Goal: Task Accomplishment & Management: Manage account settings

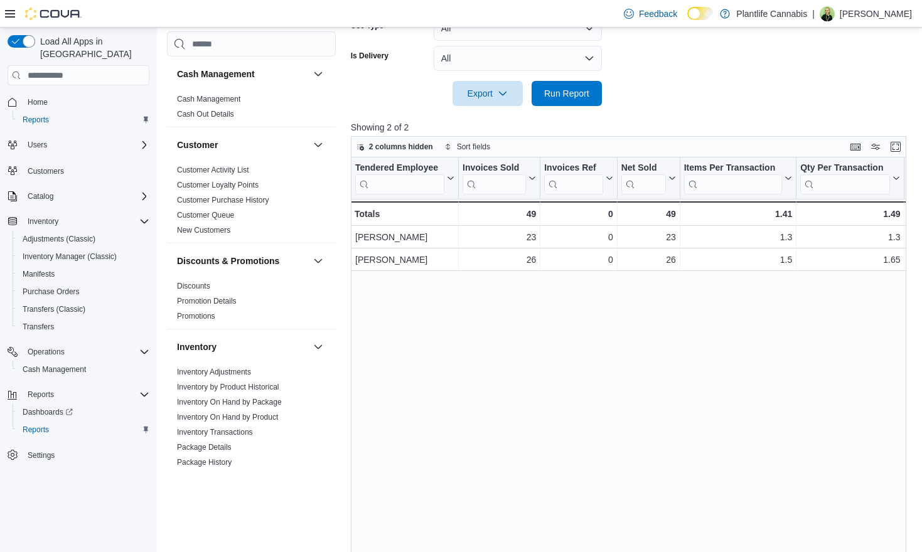
scroll to position [654, 0]
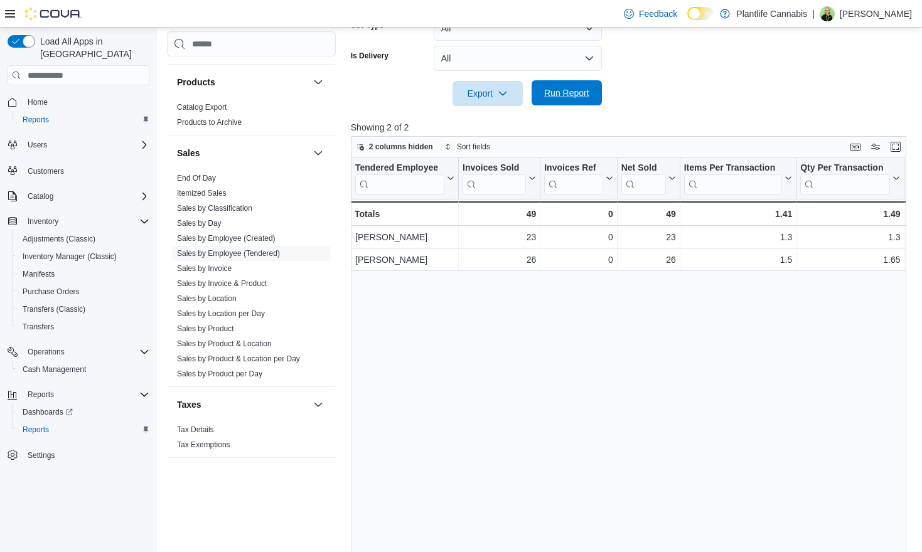
click at [567, 99] on span "Run Report" at bounding box center [566, 93] width 45 height 13
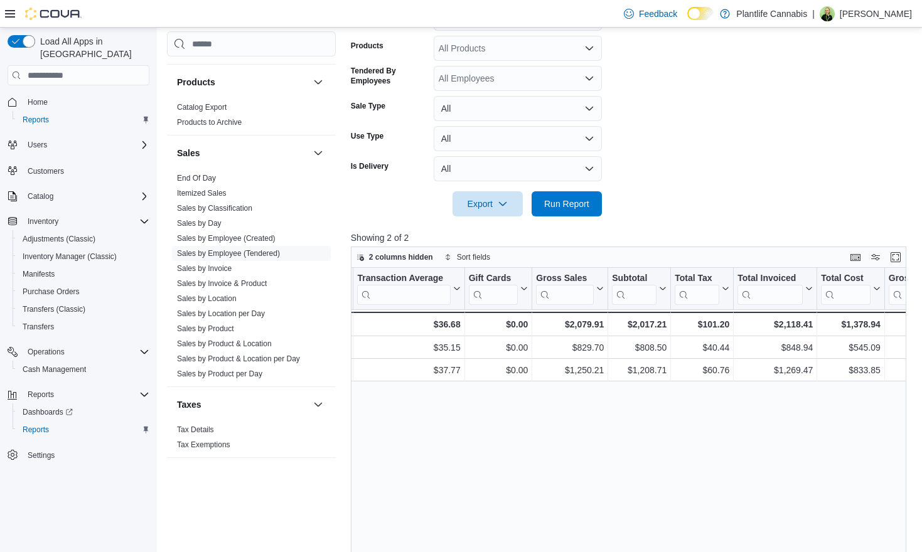
scroll to position [289, 0]
click at [562, 205] on span "Run Report" at bounding box center [566, 204] width 45 height 13
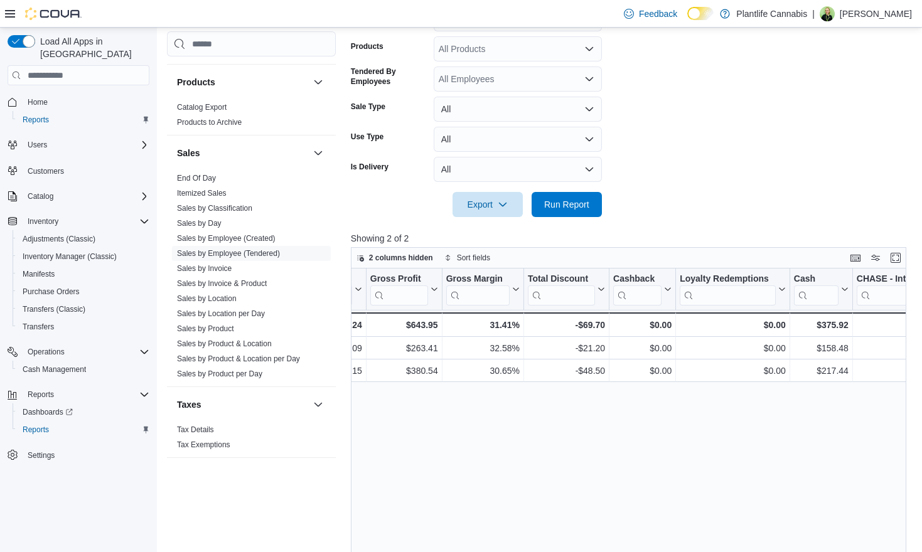
scroll to position [0, 1125]
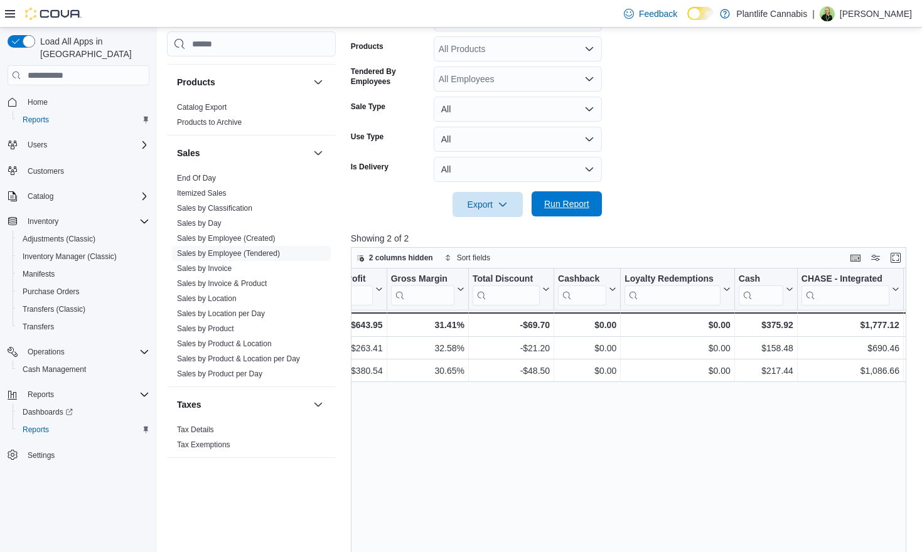
click at [567, 206] on span "Run Report" at bounding box center [566, 204] width 45 height 13
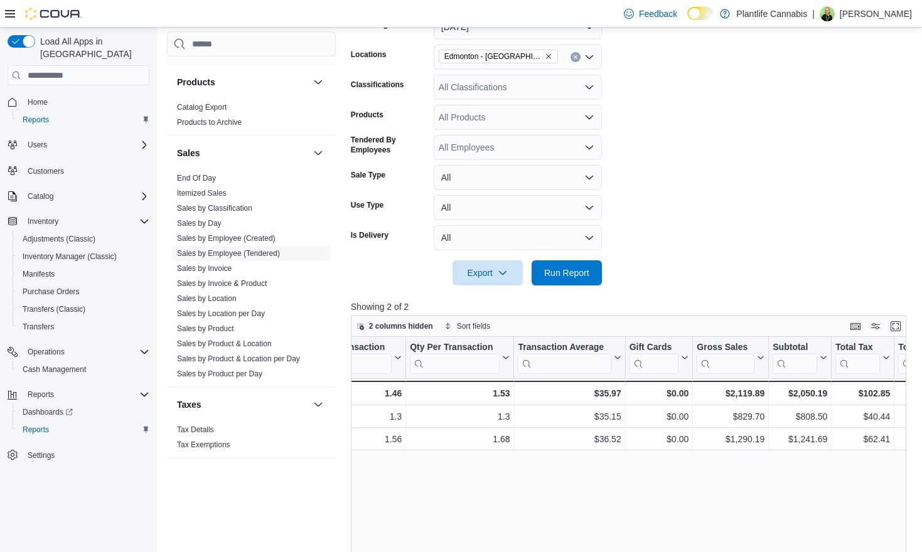
scroll to position [222, 0]
click at [496, 109] on div "All Products" at bounding box center [518, 116] width 168 height 25
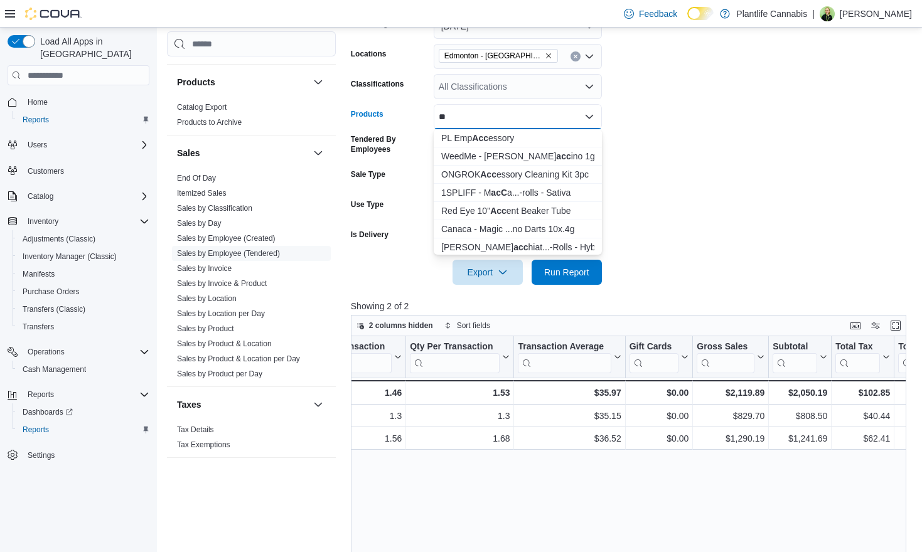
type input "*"
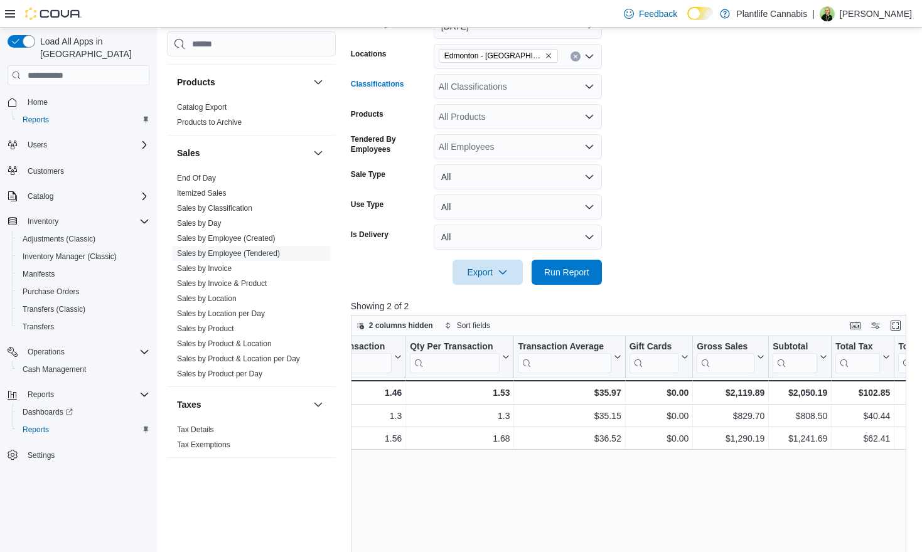
click at [513, 92] on div "All Classifications" at bounding box center [518, 86] width 168 height 25
type input "***"
drag, startPoint x: 524, startPoint y: 105, endPoint x: 677, endPoint y: 161, distance: 162.4
click at [524, 106] on span "Accessory Group" at bounding box center [494, 108] width 67 height 13
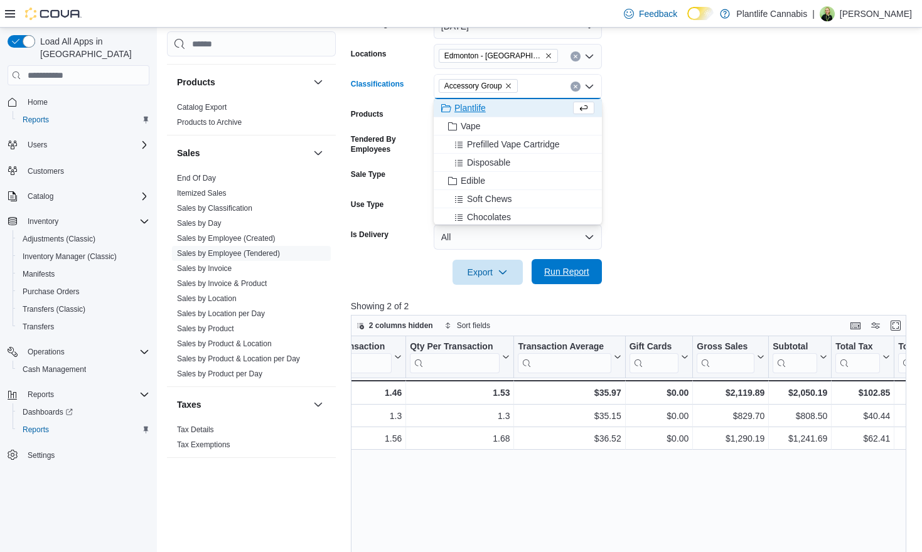
drag, startPoint x: 719, startPoint y: 173, endPoint x: 562, endPoint y: 271, distance: 185.0
click at [719, 173] on form "Date Range [DATE] Locations [GEOGRAPHIC_DATA] - ICE District Classifications Ac…" at bounding box center [631, 142] width 561 height 286
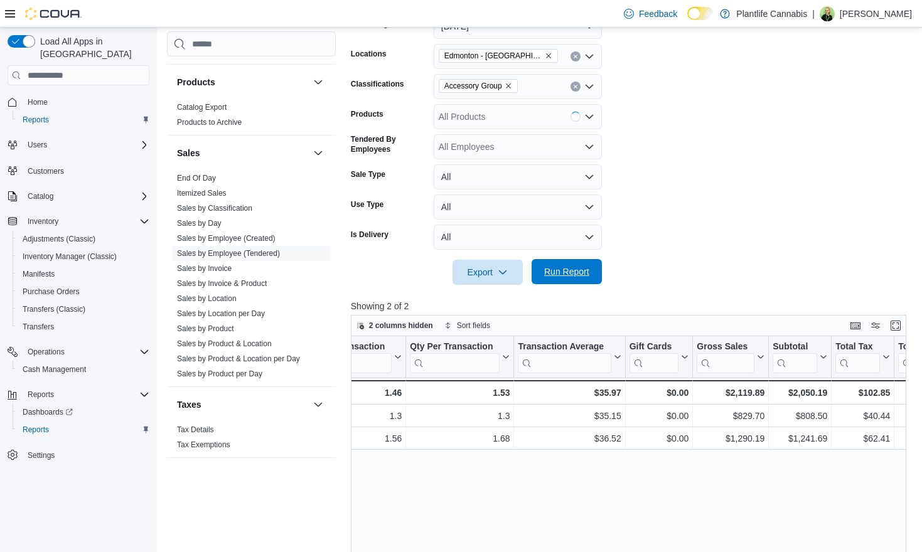
drag, startPoint x: 554, startPoint y: 276, endPoint x: 565, endPoint y: 277, distance: 10.7
click at [554, 276] on span "Run Report" at bounding box center [566, 271] width 45 height 13
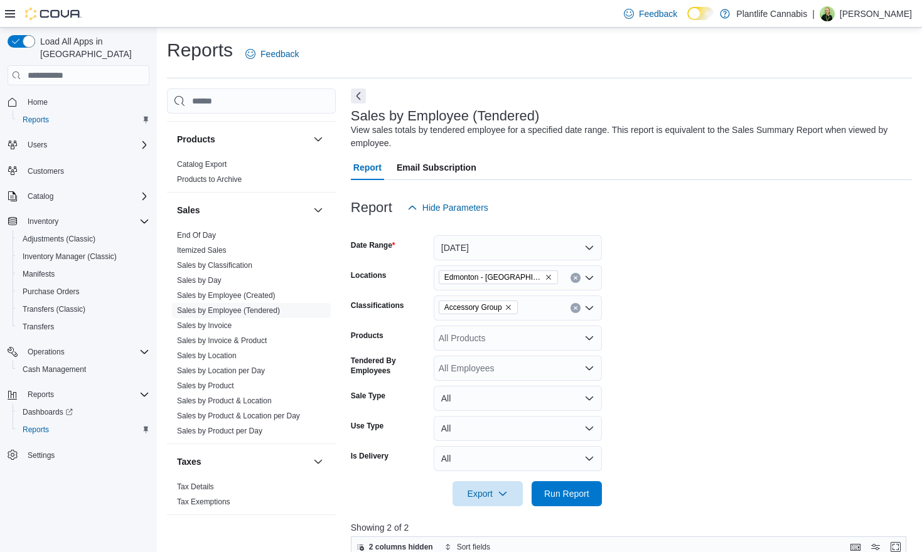
click at [574, 306] on icon "Clear input" at bounding box center [575, 308] width 5 height 5
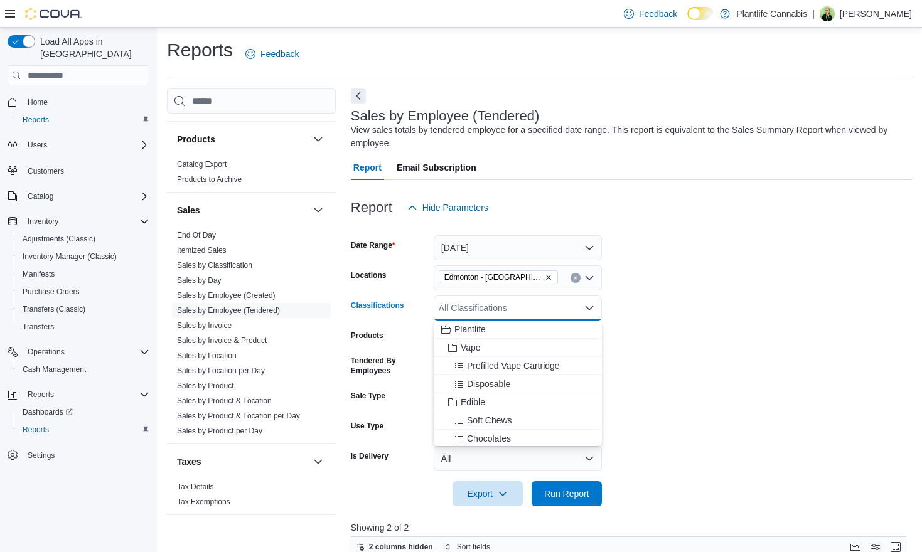
click at [574, 306] on div "All Classifications" at bounding box center [518, 308] width 168 height 25
click at [574, 501] on span "Run Report" at bounding box center [566, 493] width 55 height 25
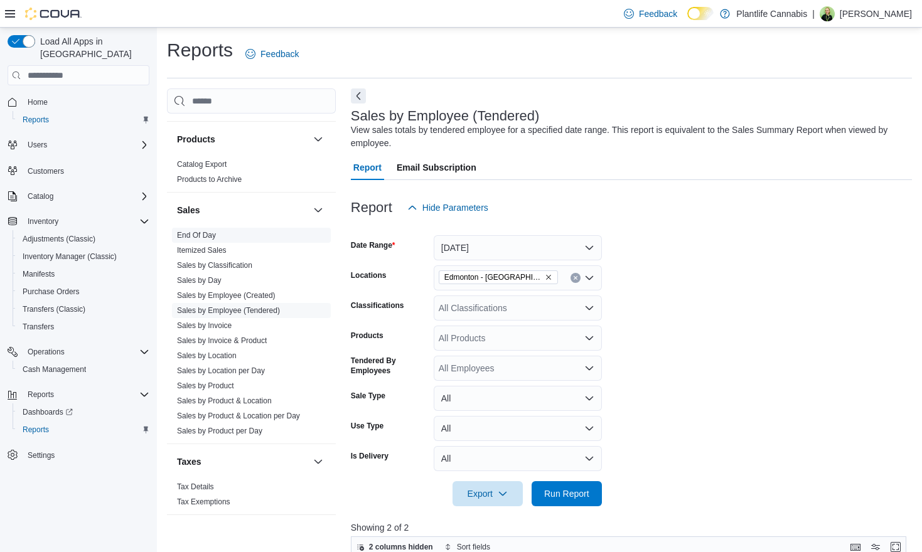
click at [201, 232] on link "End Of Day" at bounding box center [196, 235] width 39 height 9
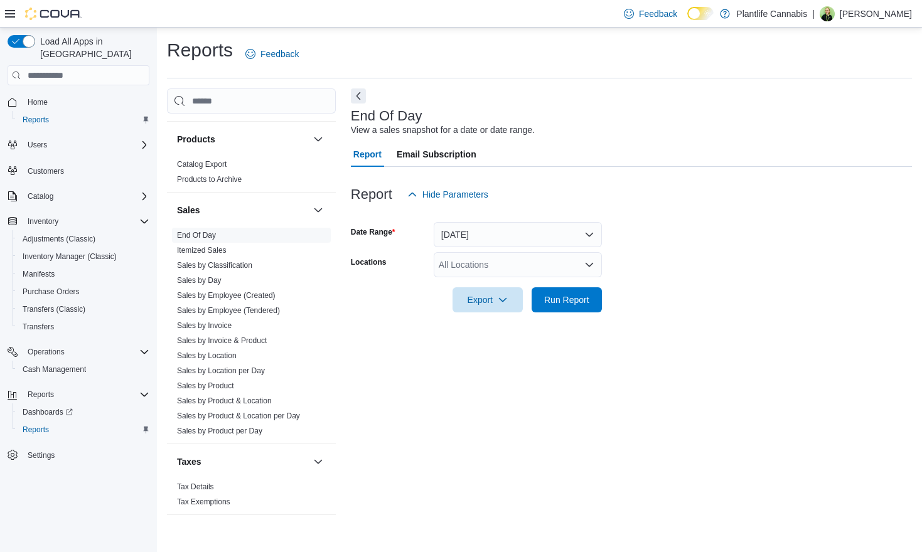
click at [520, 267] on div "All Locations" at bounding box center [518, 264] width 168 height 25
type input "***"
click at [550, 284] on span "Edmonton - [GEOGRAPHIC_DATA]" at bounding box center [536, 286] width 139 height 13
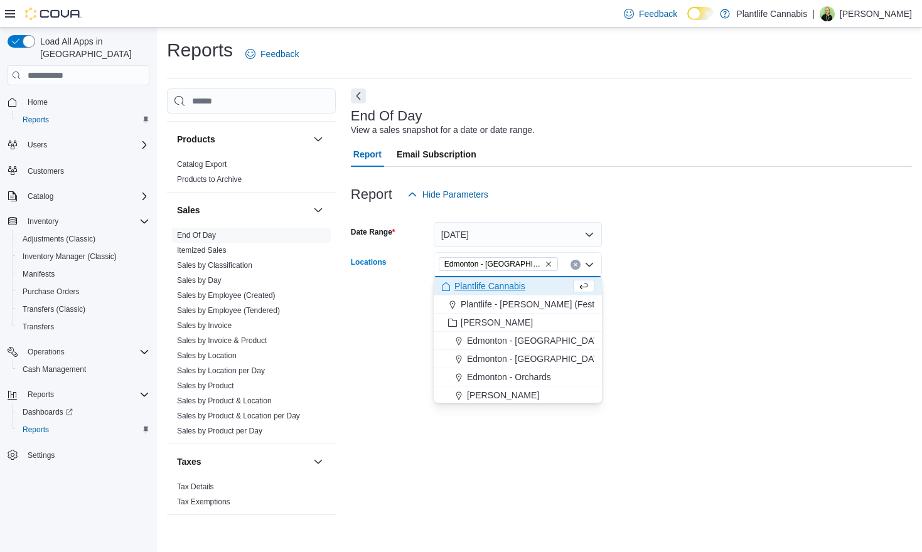
drag, startPoint x: 687, startPoint y: 336, endPoint x: 677, endPoint y: 336, distance: 10.0
click at [685, 336] on div "End Of Day View a sales snapshot for a date or date range. Report Email Subscri…" at bounding box center [631, 307] width 561 height 439
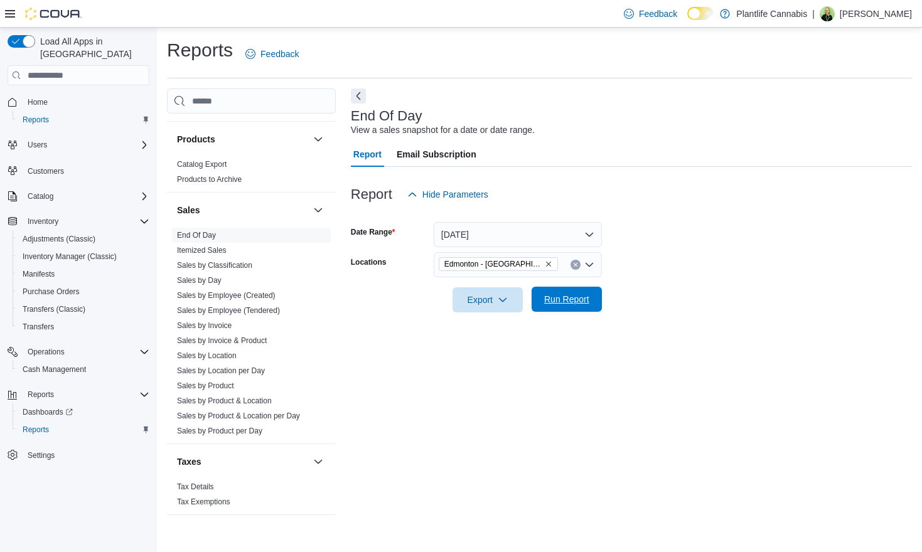
click at [574, 308] on span "Run Report" at bounding box center [566, 299] width 55 height 25
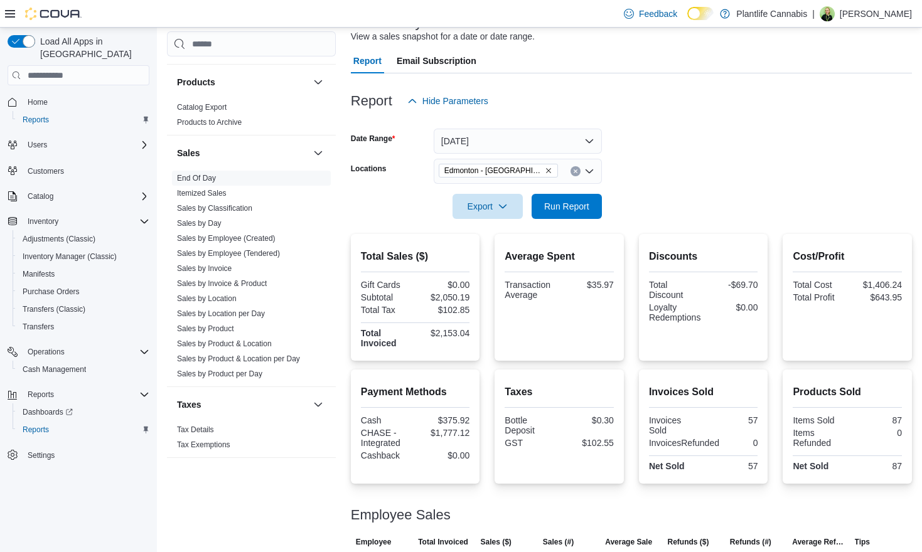
scroll to position [171, 0]
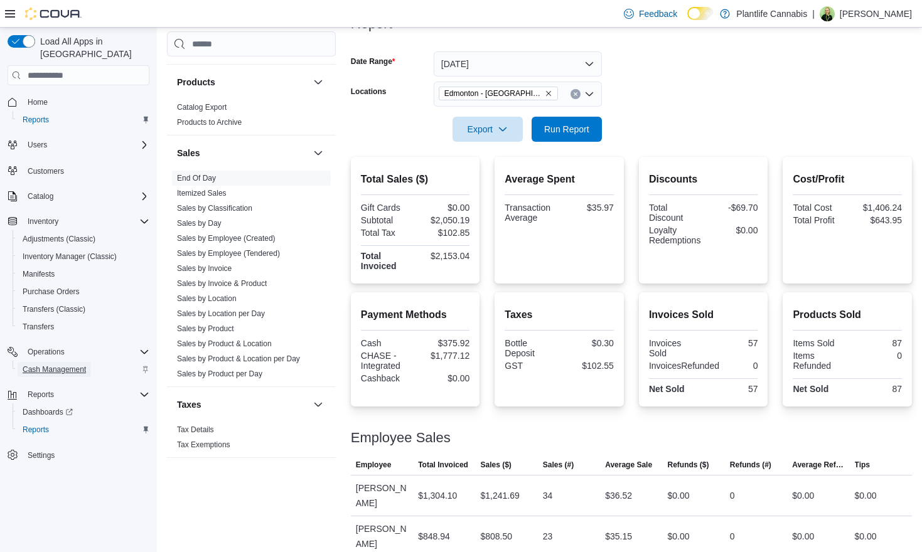
click at [56, 365] on span "Cash Management" at bounding box center [54, 370] width 63 height 10
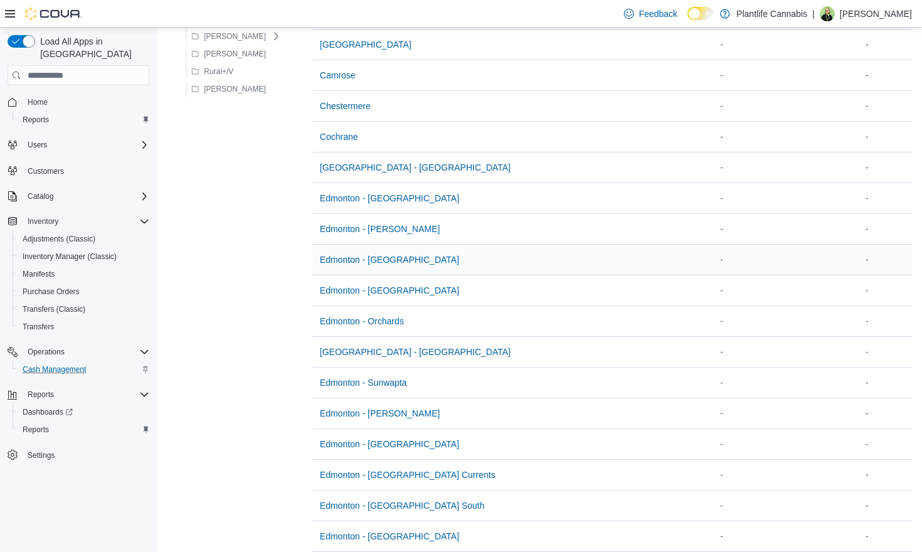
scroll to position [387, 0]
click at [378, 255] on span "Edmonton - [GEOGRAPHIC_DATA]" at bounding box center [389, 258] width 139 height 13
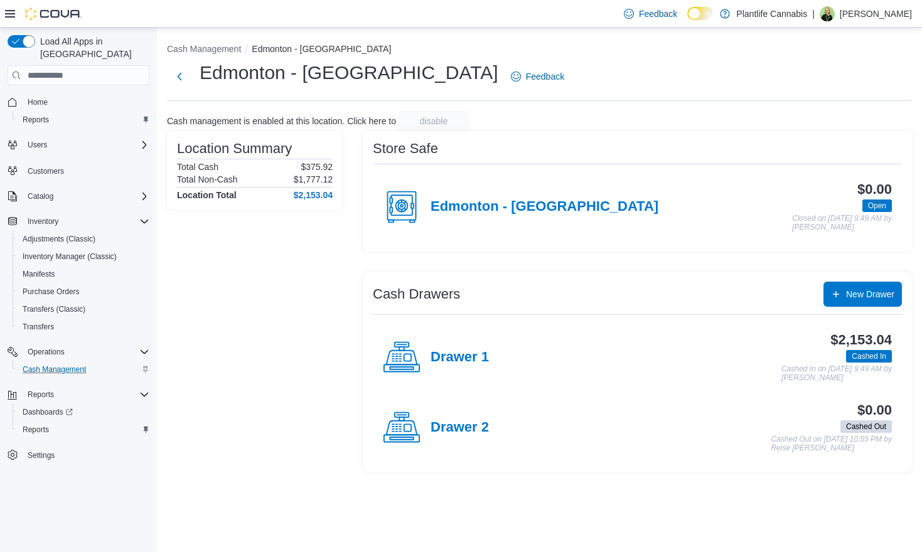
click at [447, 353] on h4 "Drawer 1" at bounding box center [460, 358] width 58 height 16
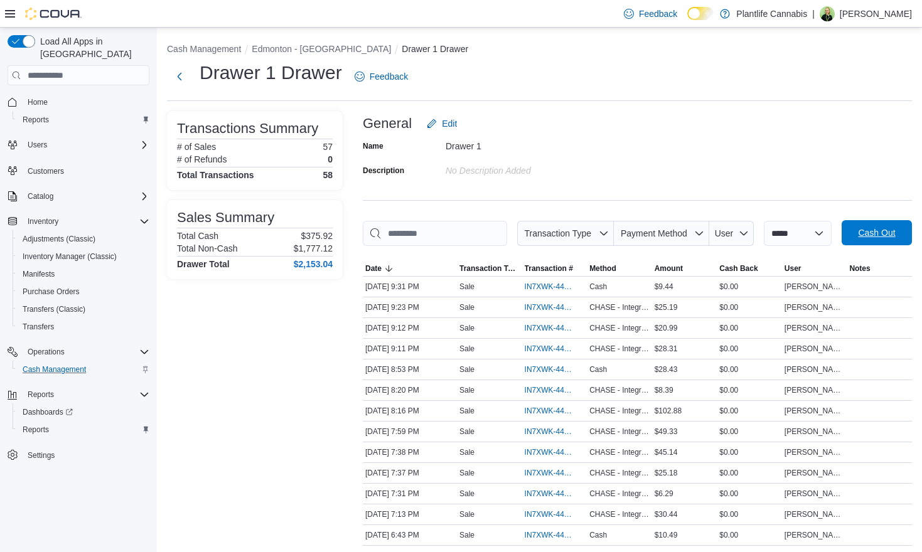
click at [858, 239] on span "Cash Out" at bounding box center [876, 233] width 37 height 13
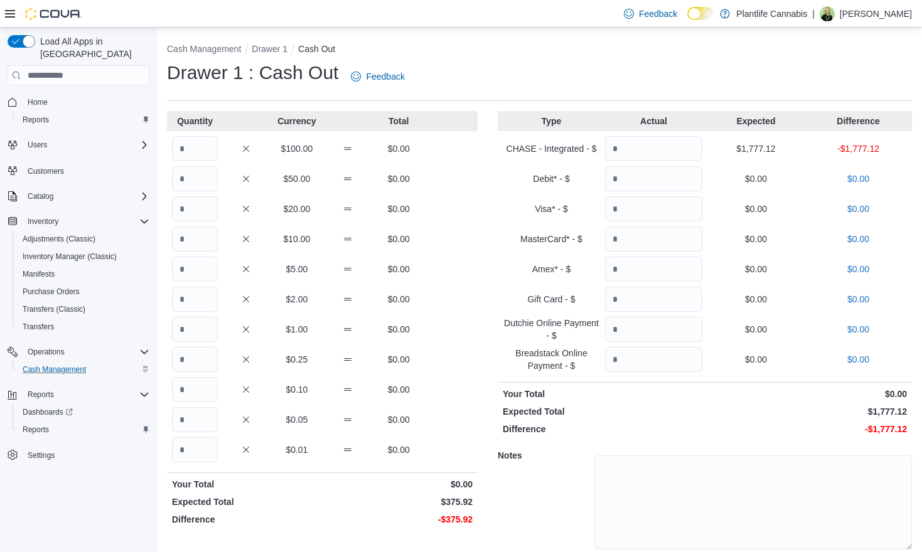
scroll to position [45, 0]
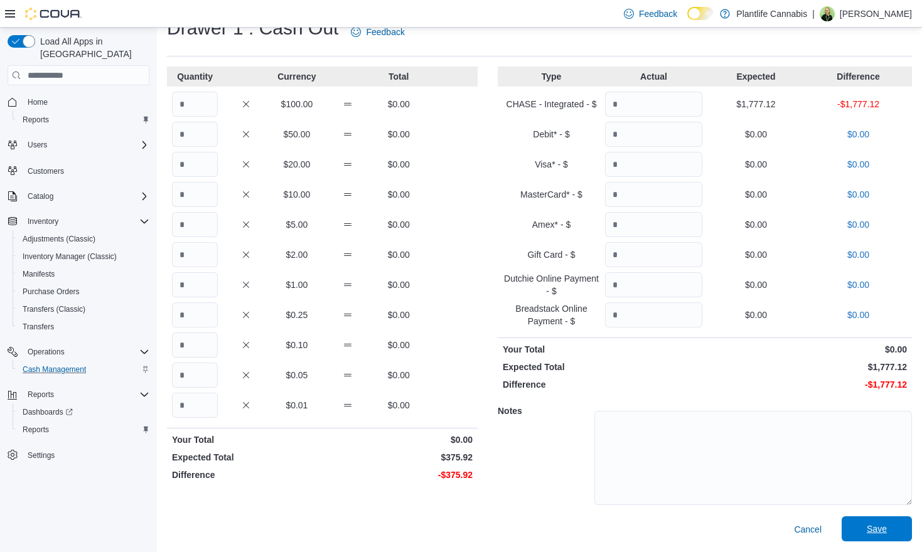
click at [884, 531] on span "Save" at bounding box center [877, 529] width 20 height 13
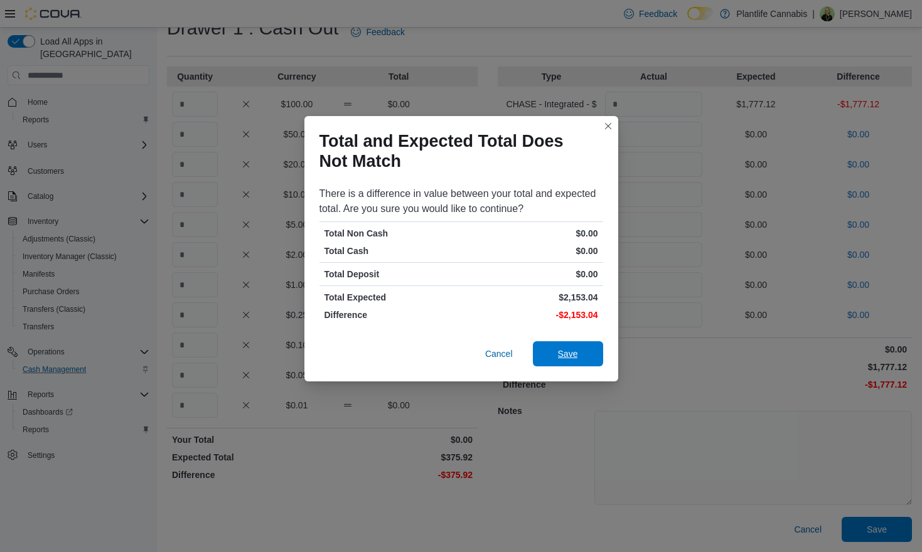
click at [571, 357] on span "Save" at bounding box center [568, 354] width 20 height 13
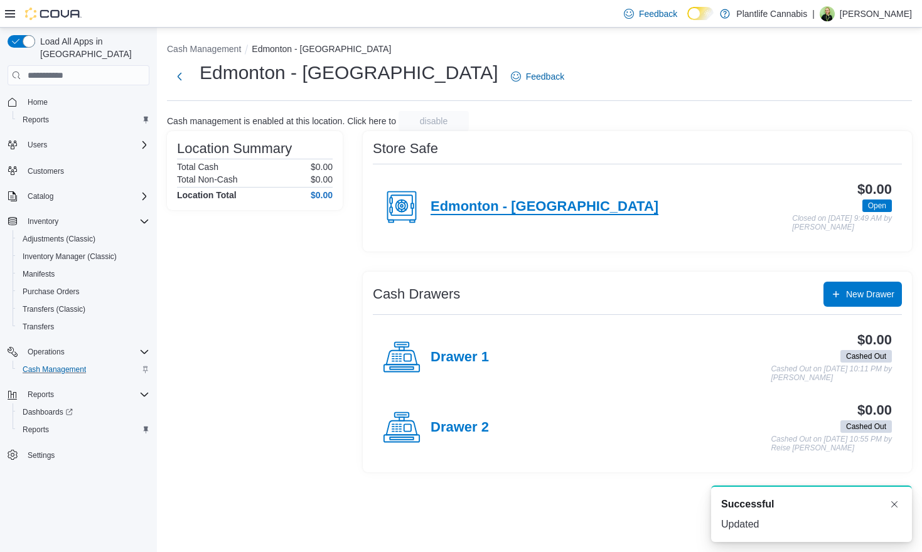
click at [485, 212] on h4 "Edmonton - [GEOGRAPHIC_DATA]" at bounding box center [545, 207] width 228 height 16
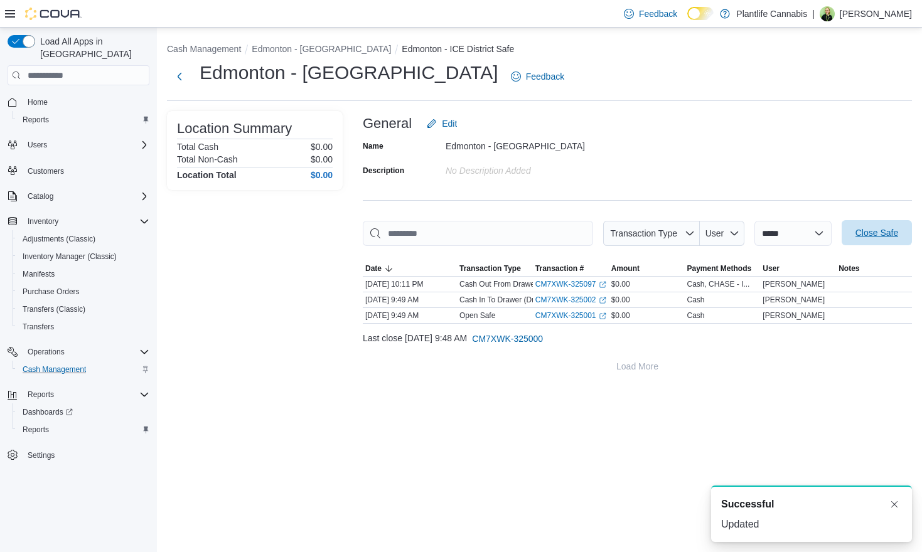
click at [857, 232] on span "Close Safe" at bounding box center [876, 233] width 43 height 13
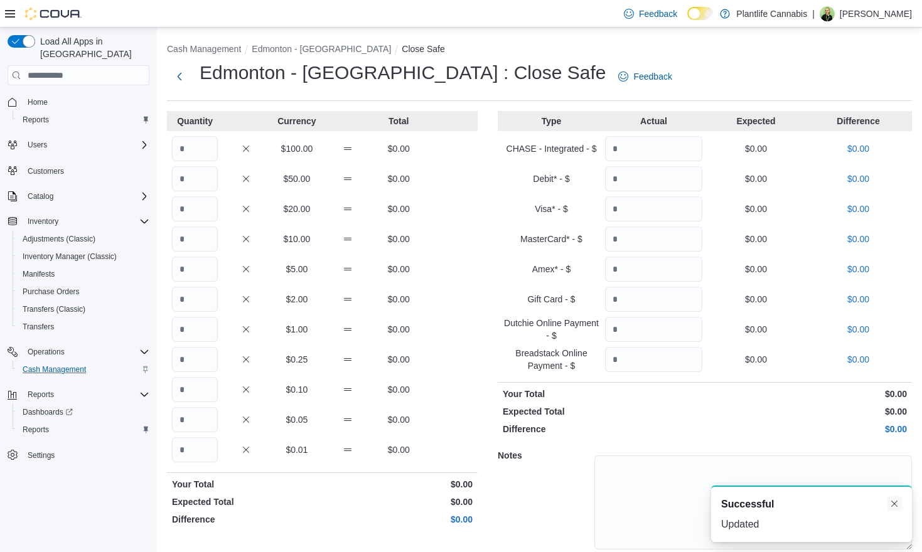
click at [898, 500] on button "Dismiss toast" at bounding box center [894, 503] width 15 height 15
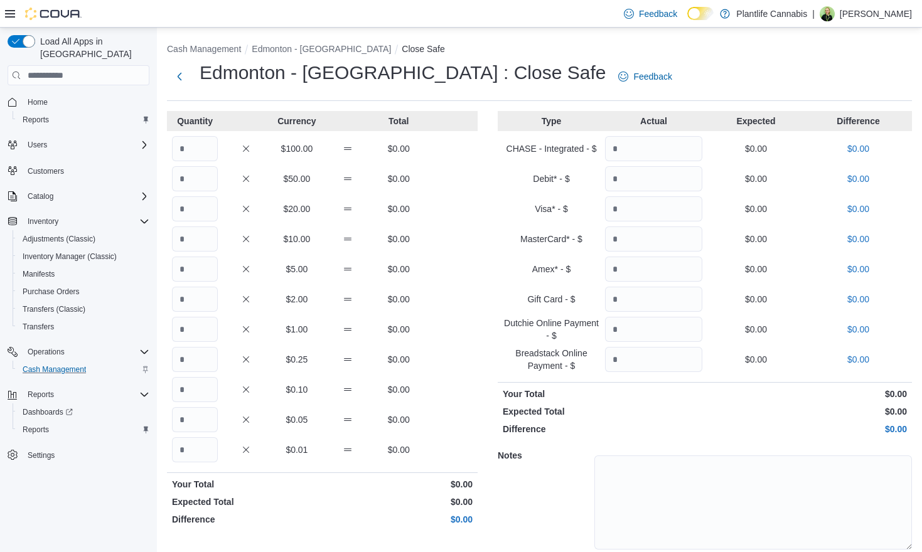
scroll to position [45, 0]
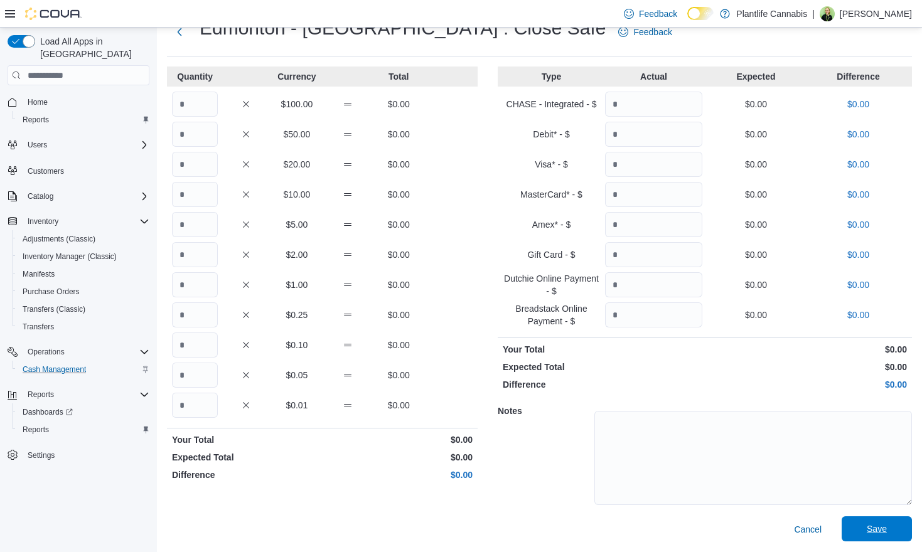
click at [881, 530] on span "Save" at bounding box center [877, 529] width 20 height 13
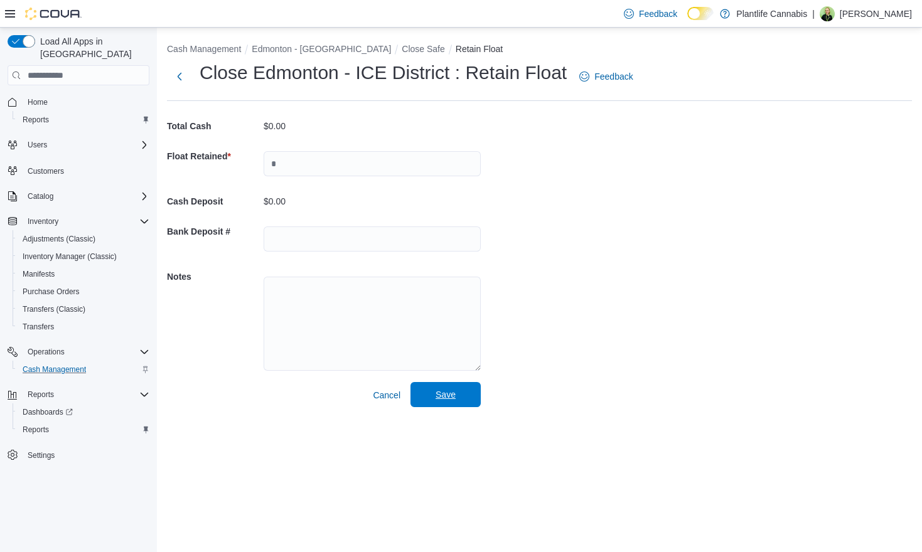
click at [453, 394] on span "Save" at bounding box center [446, 395] width 20 height 13
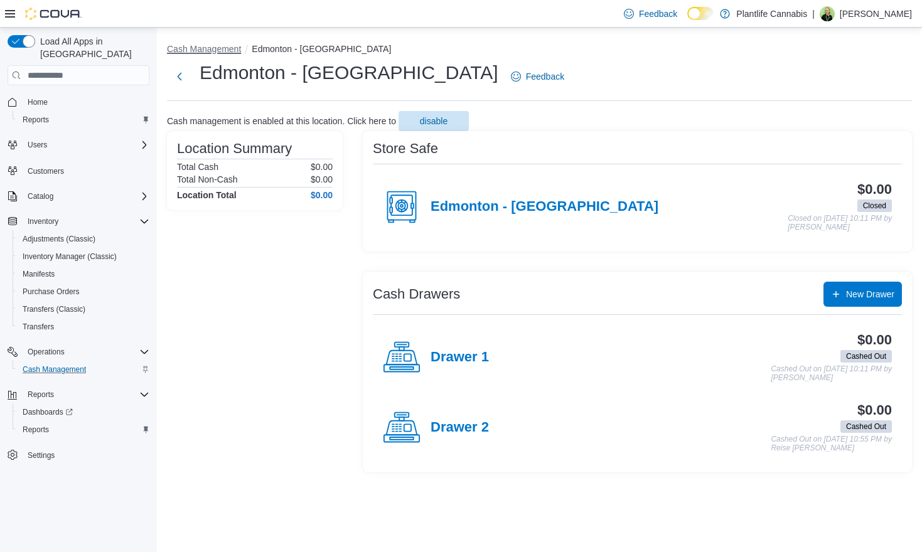
click at [222, 47] on button "Cash Management" at bounding box center [204, 49] width 74 height 10
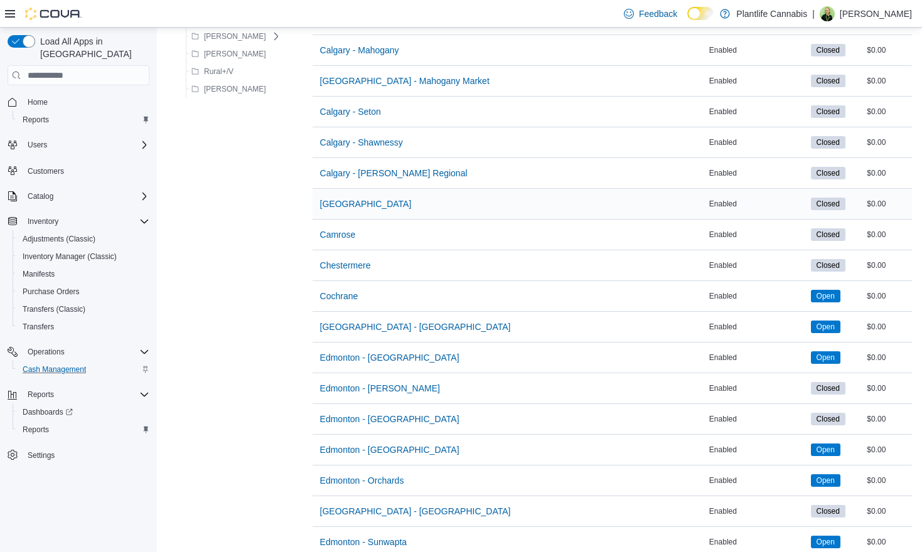
scroll to position [316, 0]
